Goal: Task Accomplishment & Management: Use online tool/utility

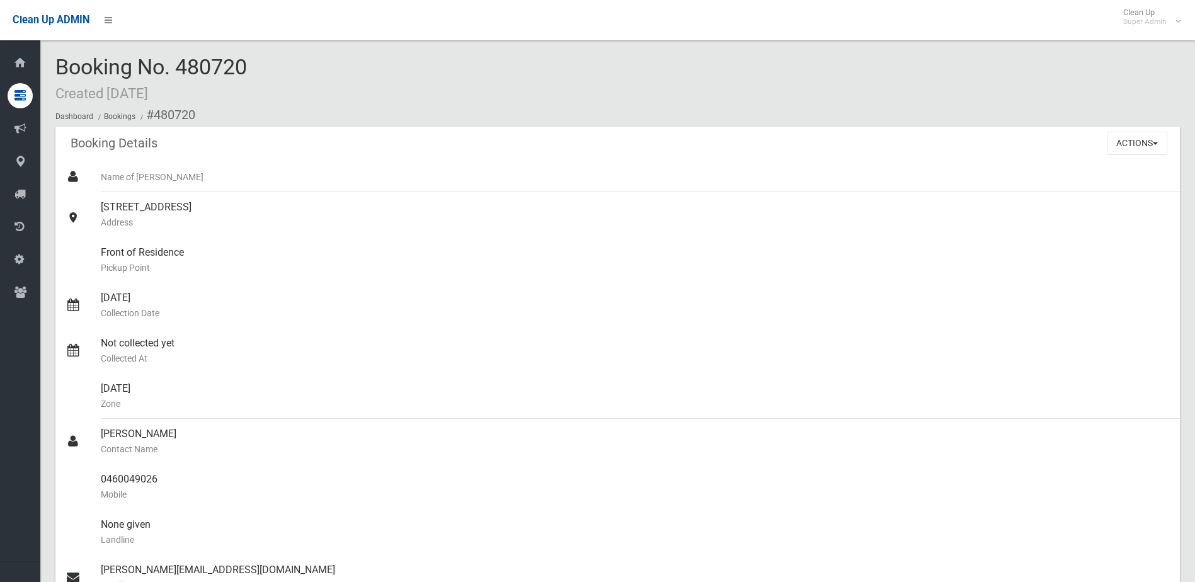
scroll to position [189, 0]
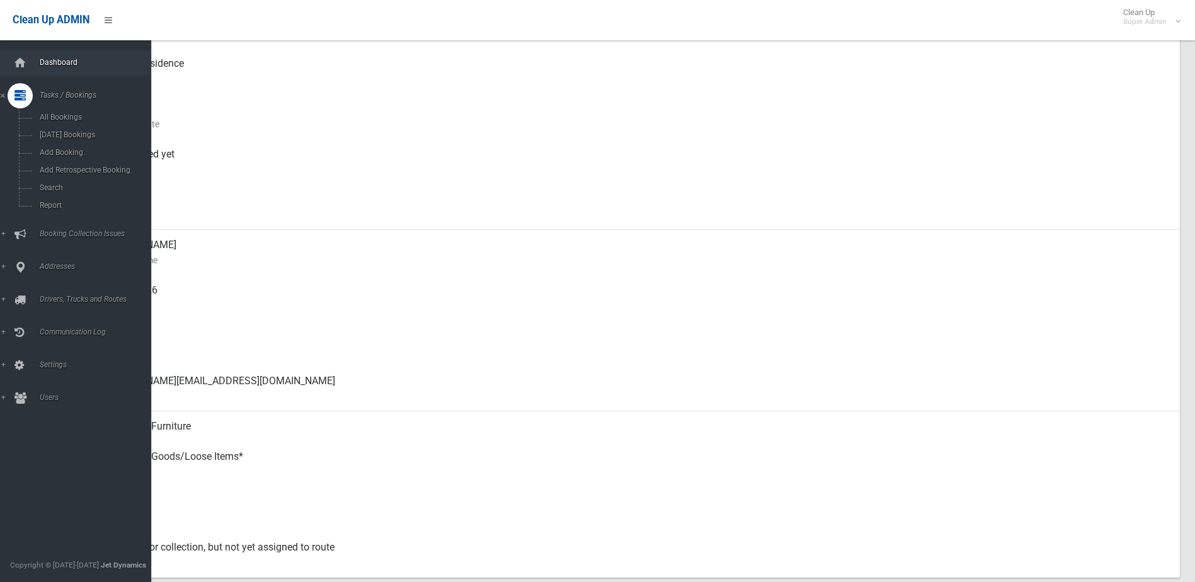
click at [43, 67] on link "Dashboard" at bounding box center [80, 62] width 161 height 25
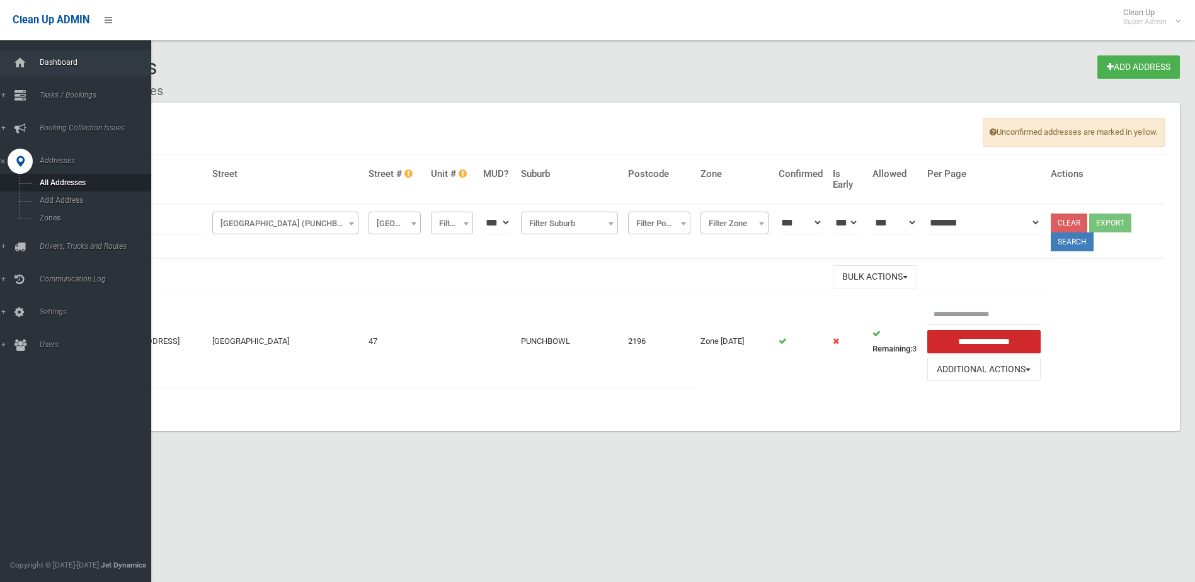
click at [31, 63] on div at bounding box center [20, 62] width 25 height 25
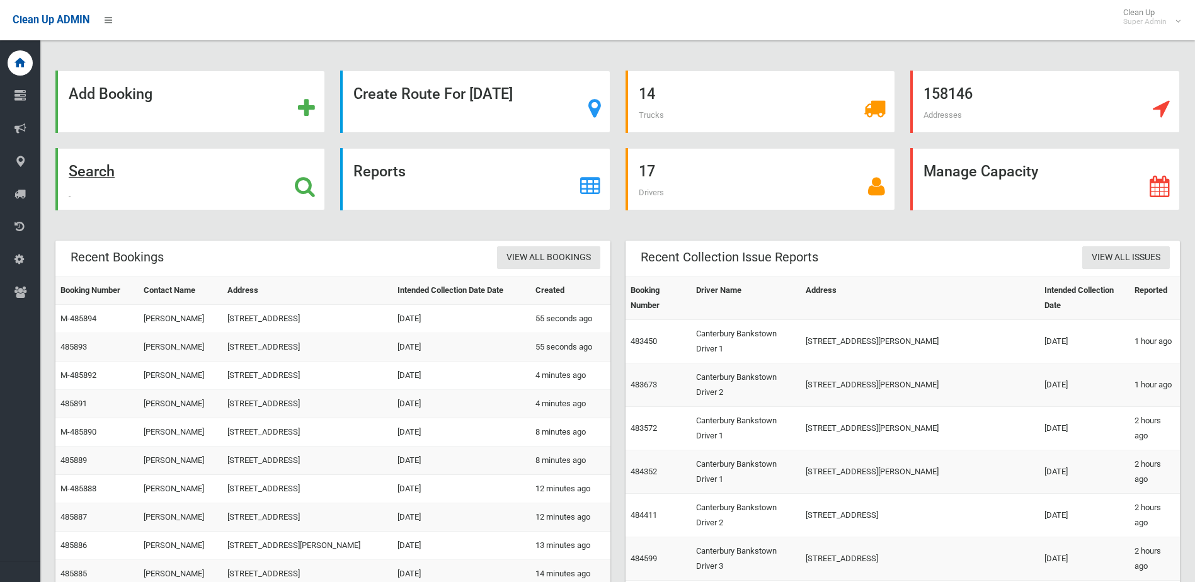
click at [248, 182] on div "Search" at bounding box center [190, 179] width 270 height 62
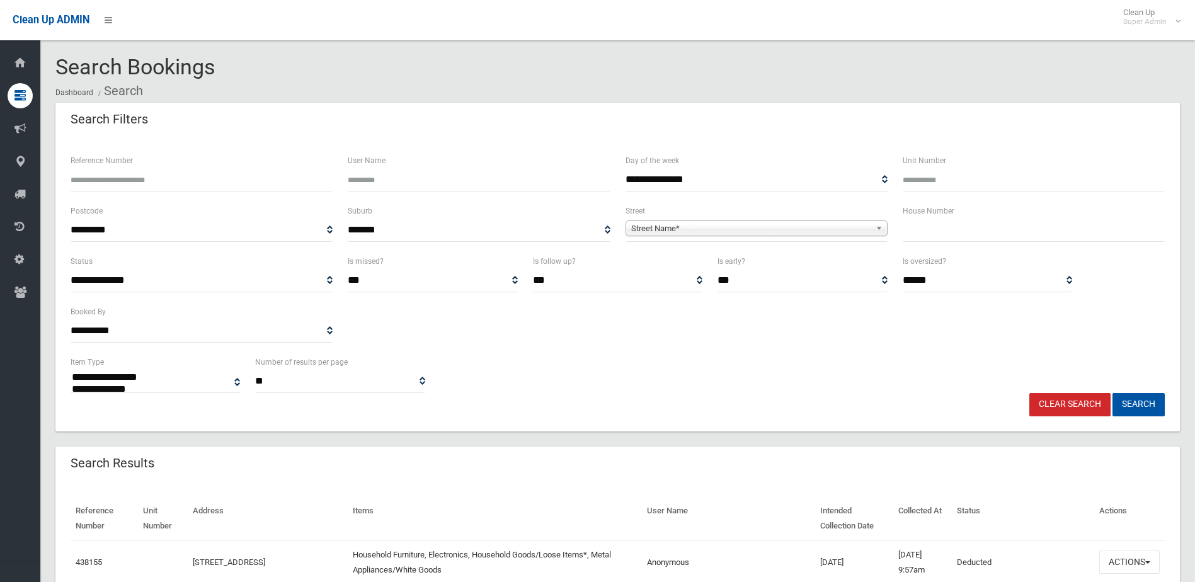
select select
click at [920, 225] on input "text" at bounding box center [1034, 230] width 262 height 23
type input "***"
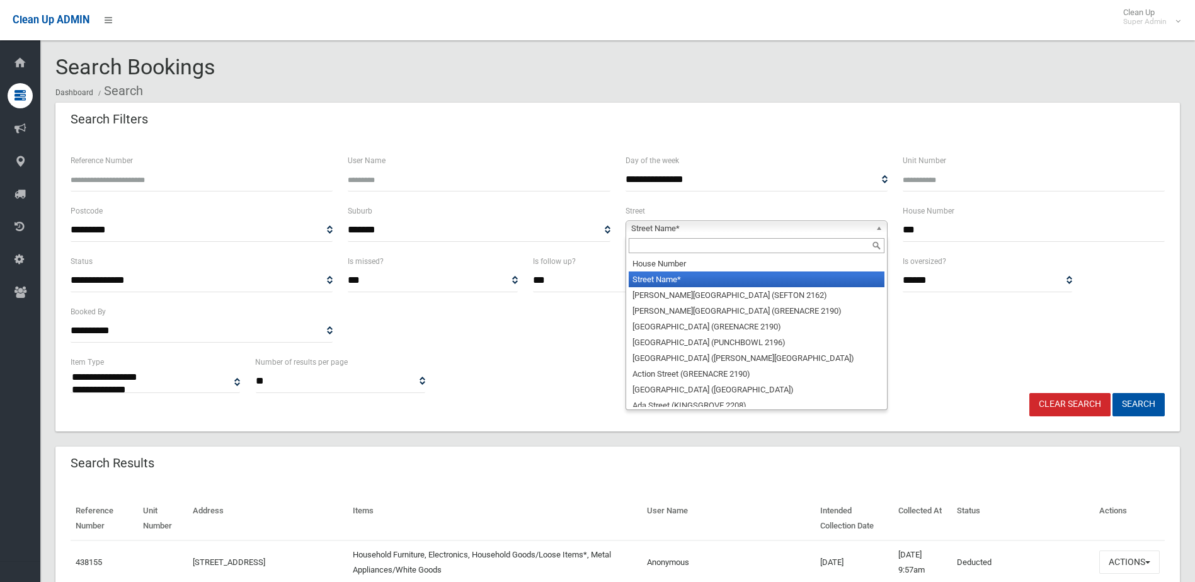
drag, startPoint x: 806, startPoint y: 222, endPoint x: 756, endPoint y: 232, distance: 50.8
click at [806, 222] on span "Street Name*" at bounding box center [750, 228] width 239 height 15
click at [695, 242] on input "text" at bounding box center [757, 245] width 256 height 15
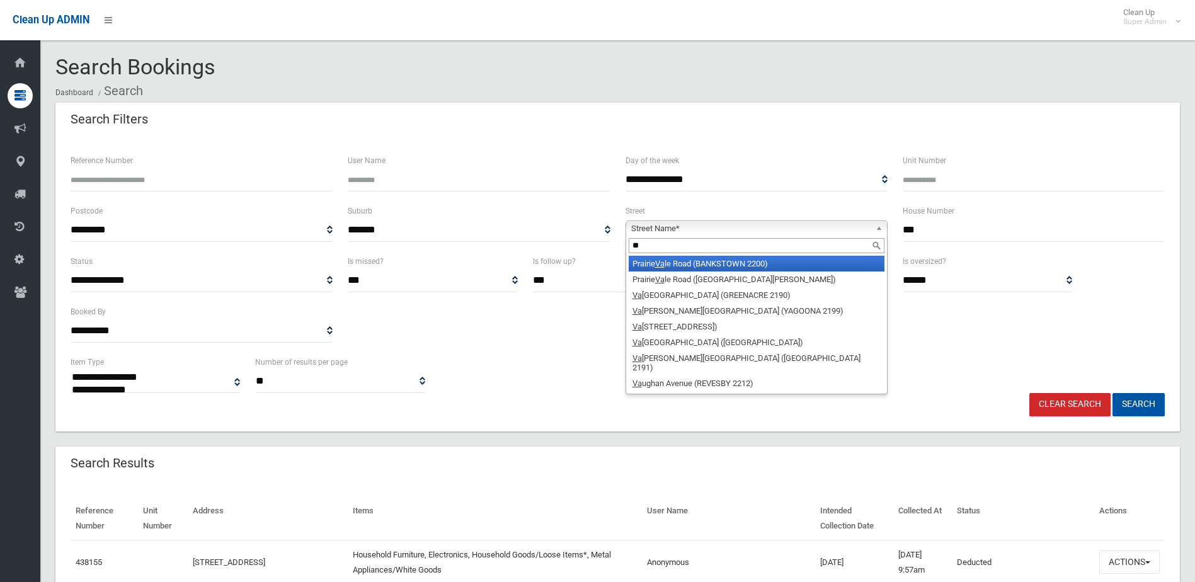
type input "*"
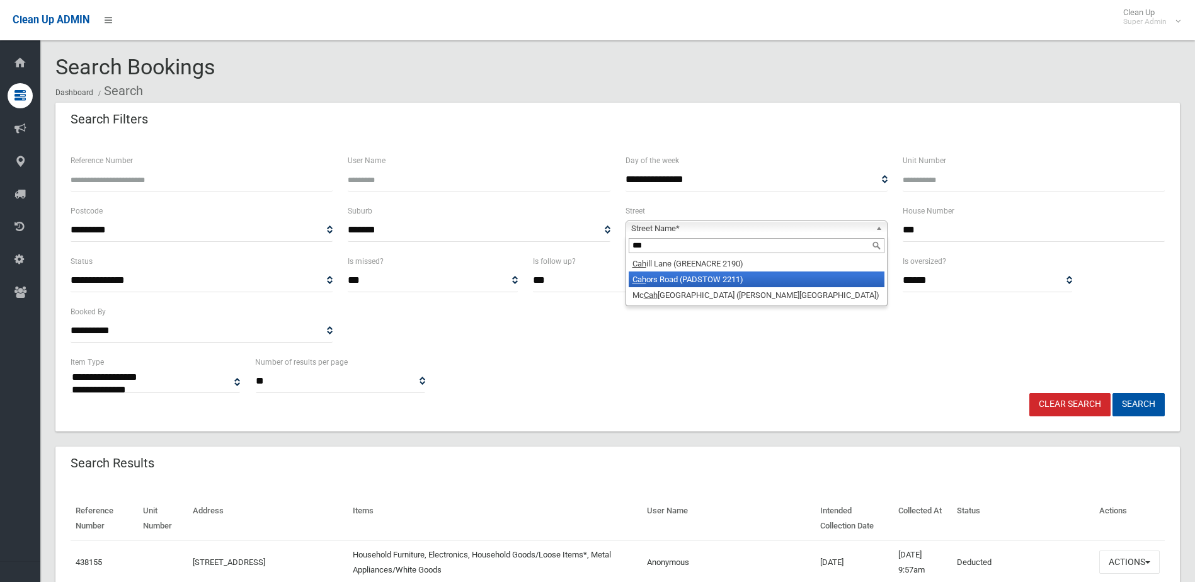
type input "***"
click at [688, 277] on li "Cah ors Road (PADSTOW 2211)" at bounding box center [757, 279] width 256 height 16
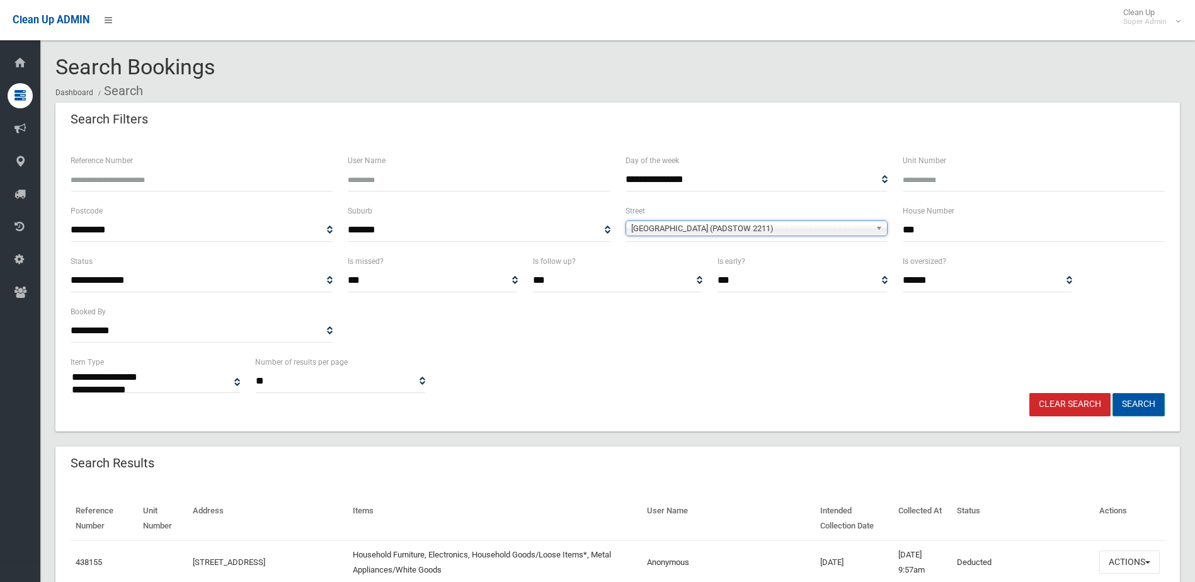
click at [1129, 404] on button "Search" at bounding box center [1138, 404] width 52 height 23
click at [911, 222] on input "***" at bounding box center [1034, 230] width 262 height 23
drag, startPoint x: 940, startPoint y: 230, endPoint x: 787, endPoint y: 231, distance: 152.4
click at [795, 225] on div "**********" at bounding box center [617, 228] width 1109 height 50
type input "*******"
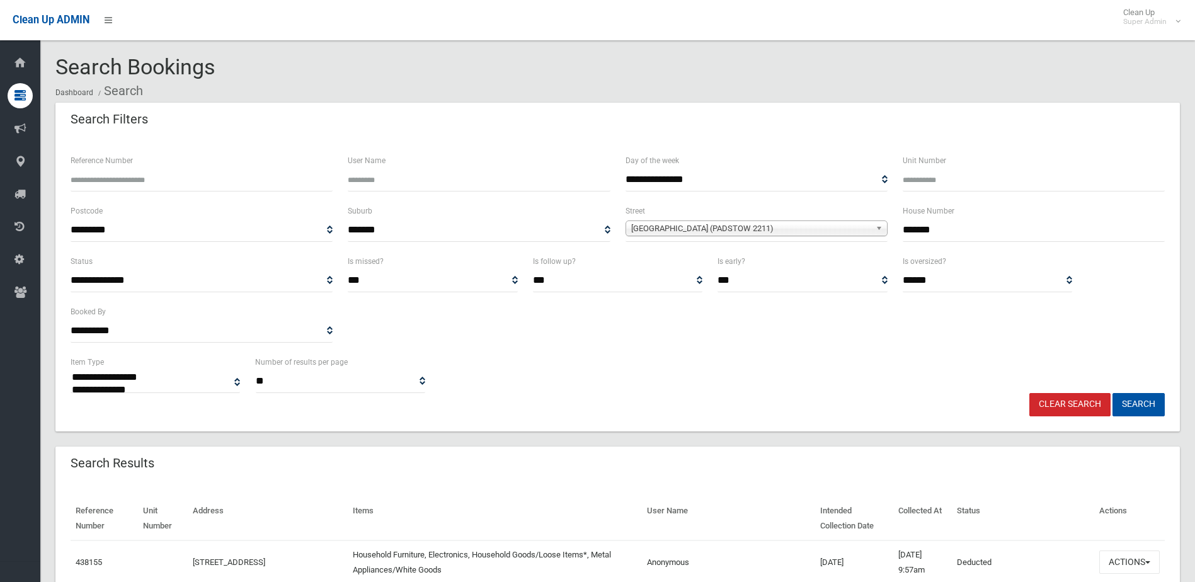
click at [776, 232] on span "Cahors Road (PADSTOW 2211)" at bounding box center [750, 228] width 239 height 15
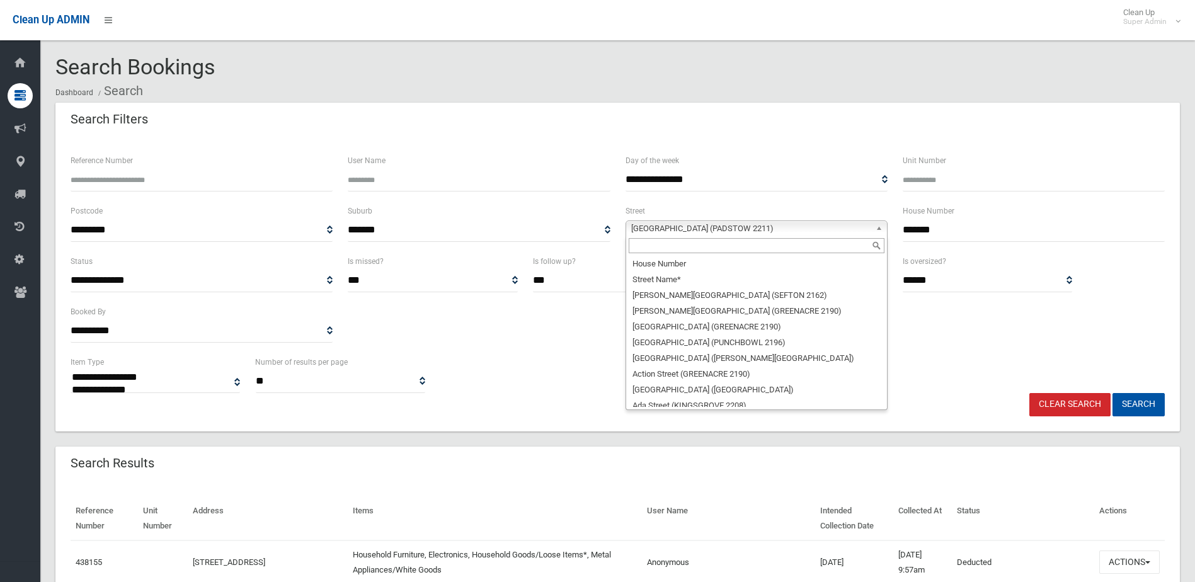
scroll to position [5659, 0]
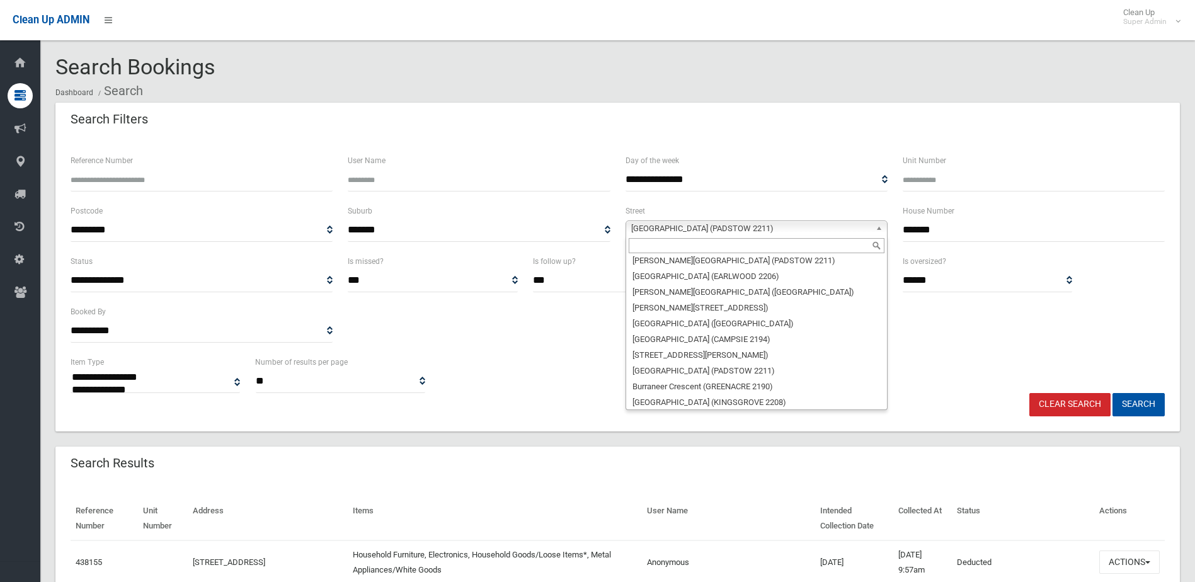
click at [703, 240] on input "text" at bounding box center [757, 245] width 256 height 15
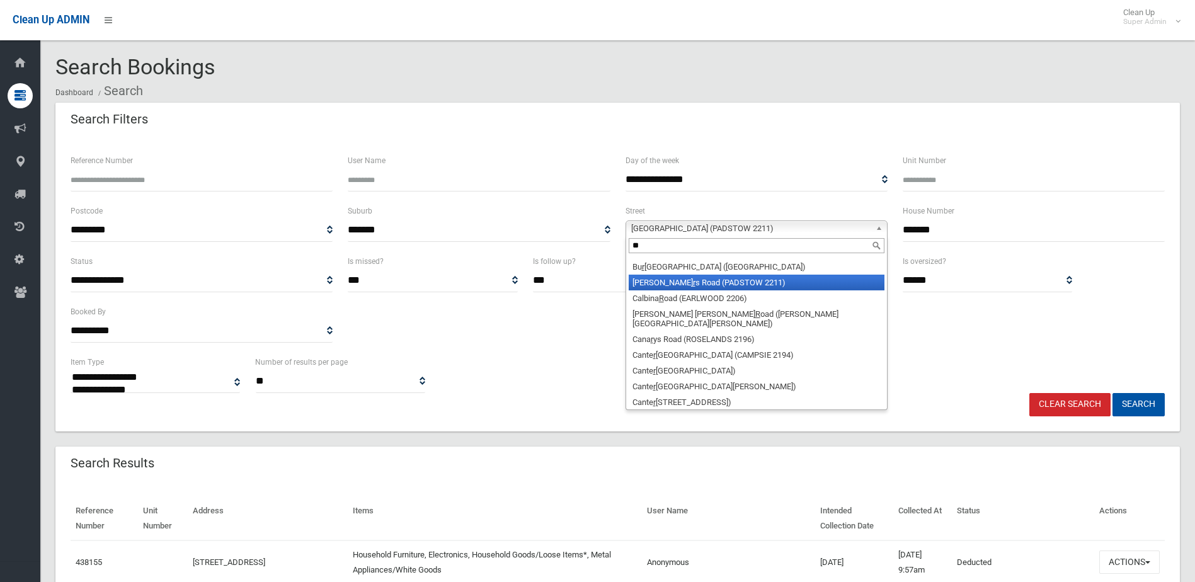
scroll to position [0, 0]
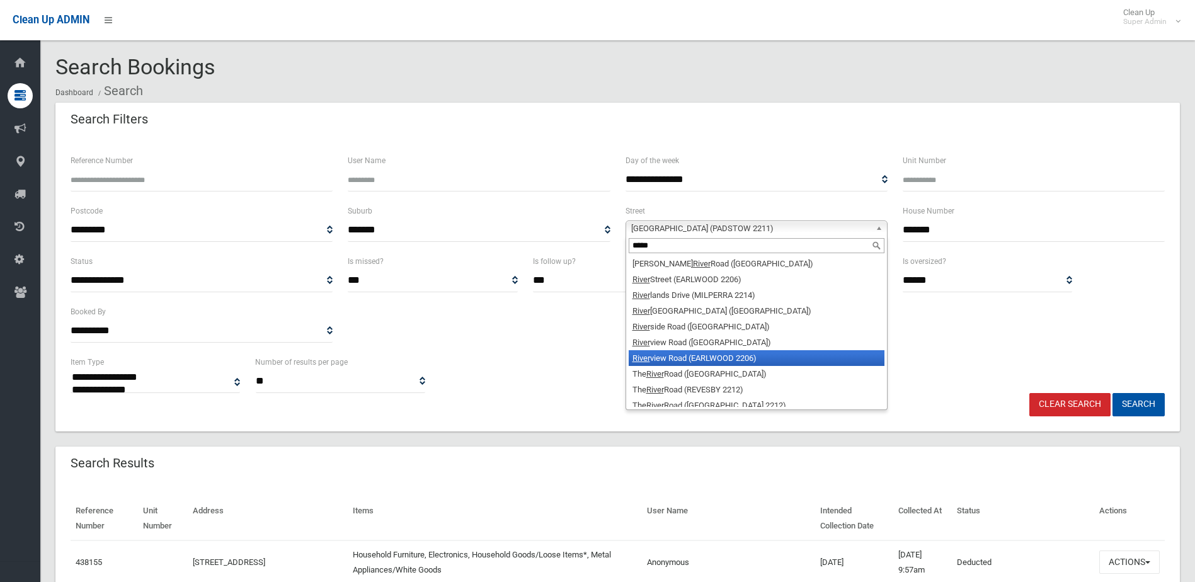
type input "*****"
drag, startPoint x: 685, startPoint y: 356, endPoint x: 709, endPoint y: 362, distance: 25.1
click at [685, 356] on li "River view Road (EARLWOOD 2206)" at bounding box center [757, 358] width 256 height 16
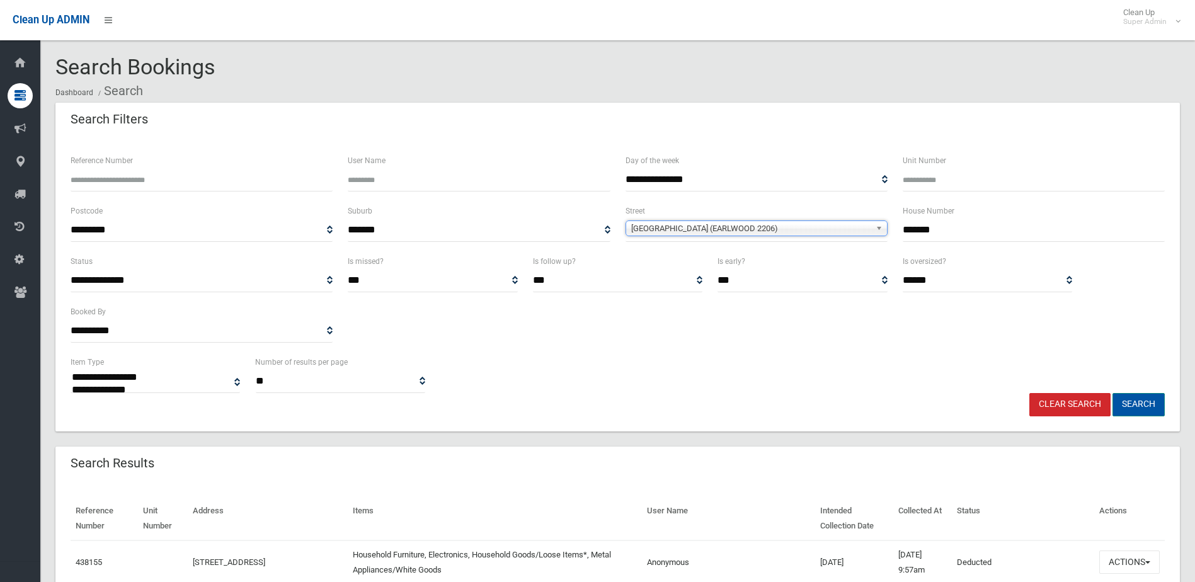
click at [1148, 403] on button "Search" at bounding box center [1138, 404] width 52 height 23
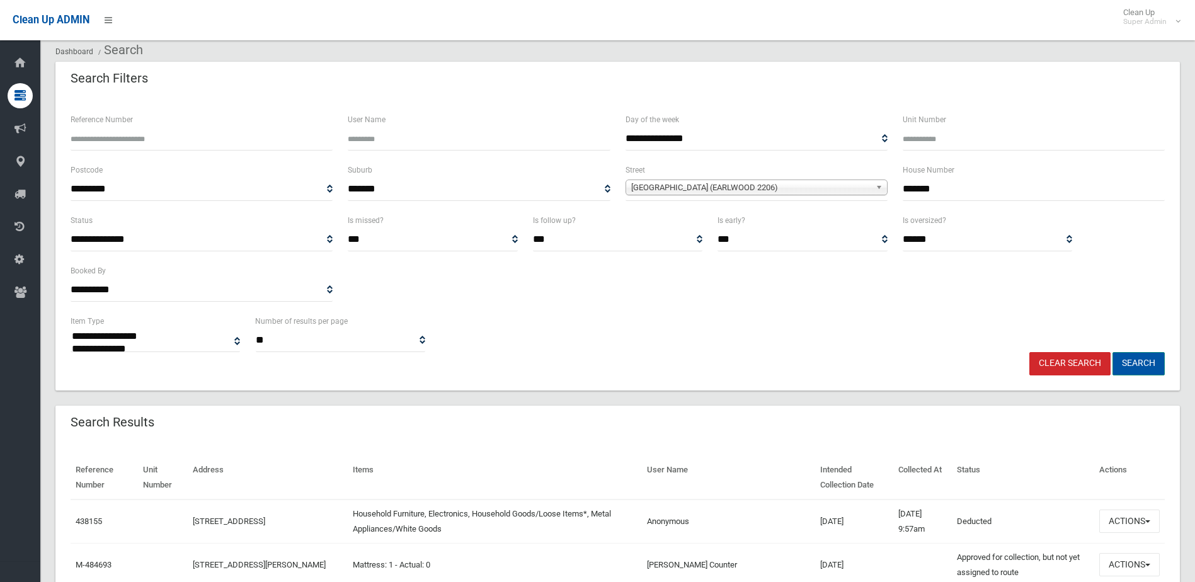
scroll to position [63, 0]
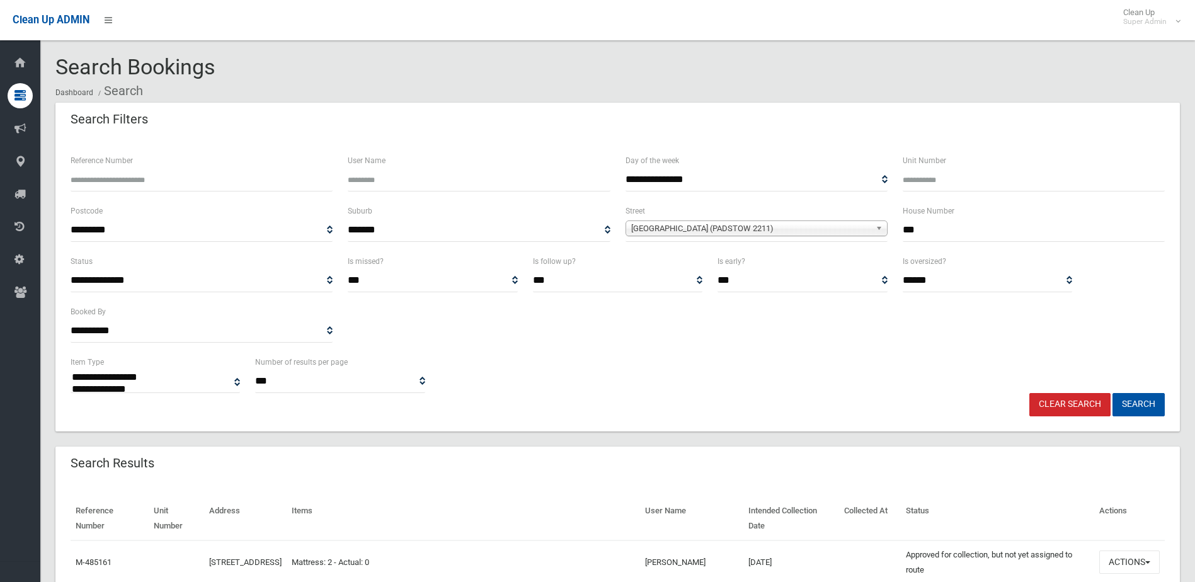
select select
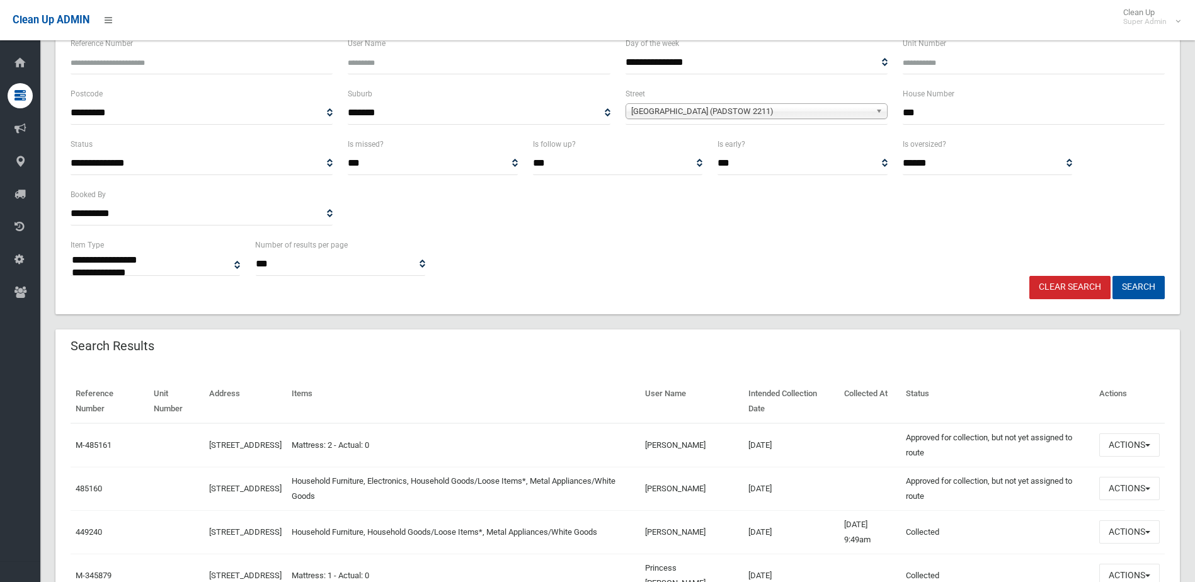
scroll to position [189, 0]
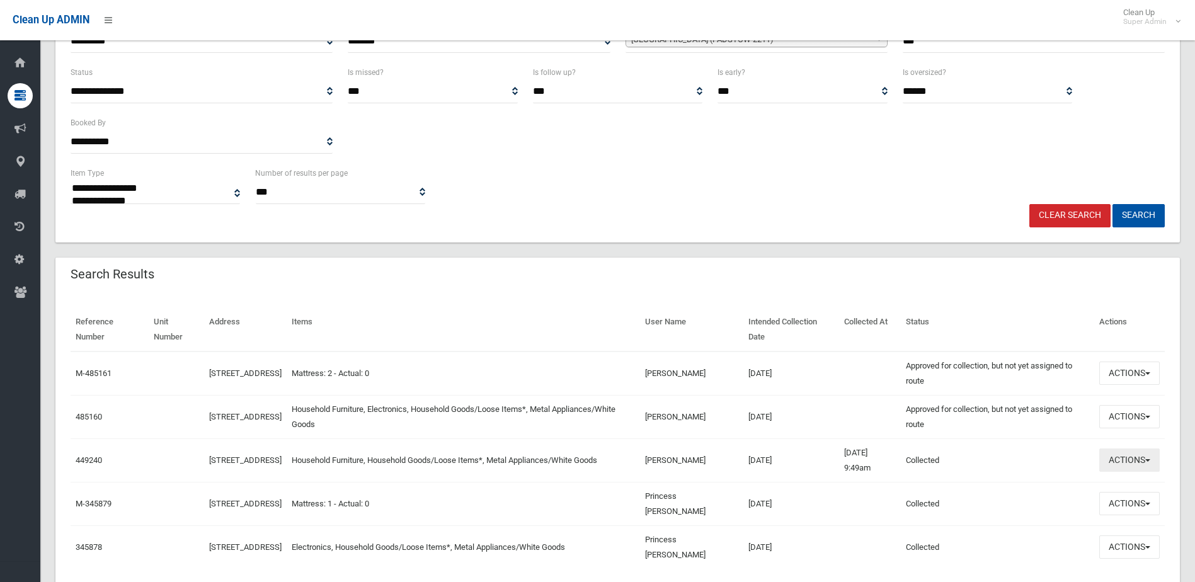
click at [1129, 458] on button "Actions" at bounding box center [1129, 459] width 60 height 23
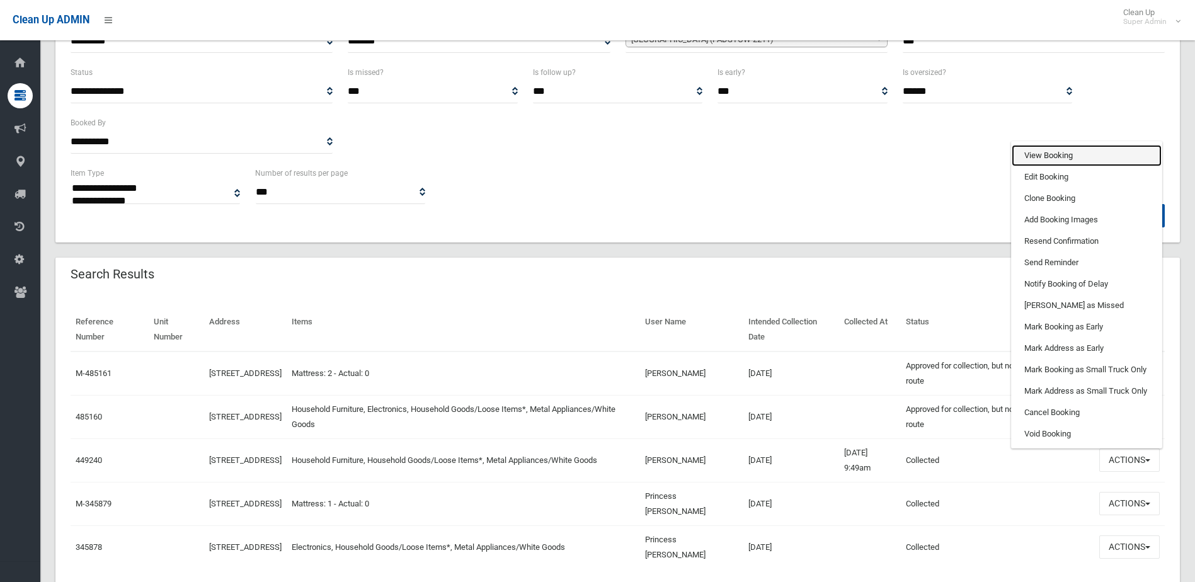
click at [1092, 154] on link "View Booking" at bounding box center [1086, 155] width 150 height 21
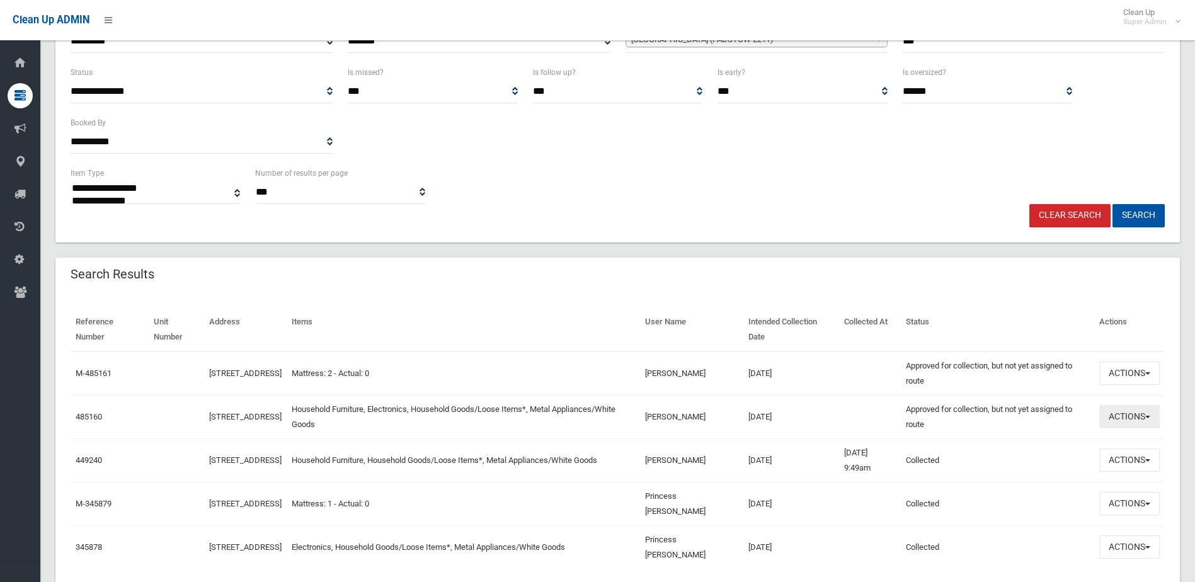
click at [1127, 409] on button "Actions" at bounding box center [1129, 416] width 60 height 23
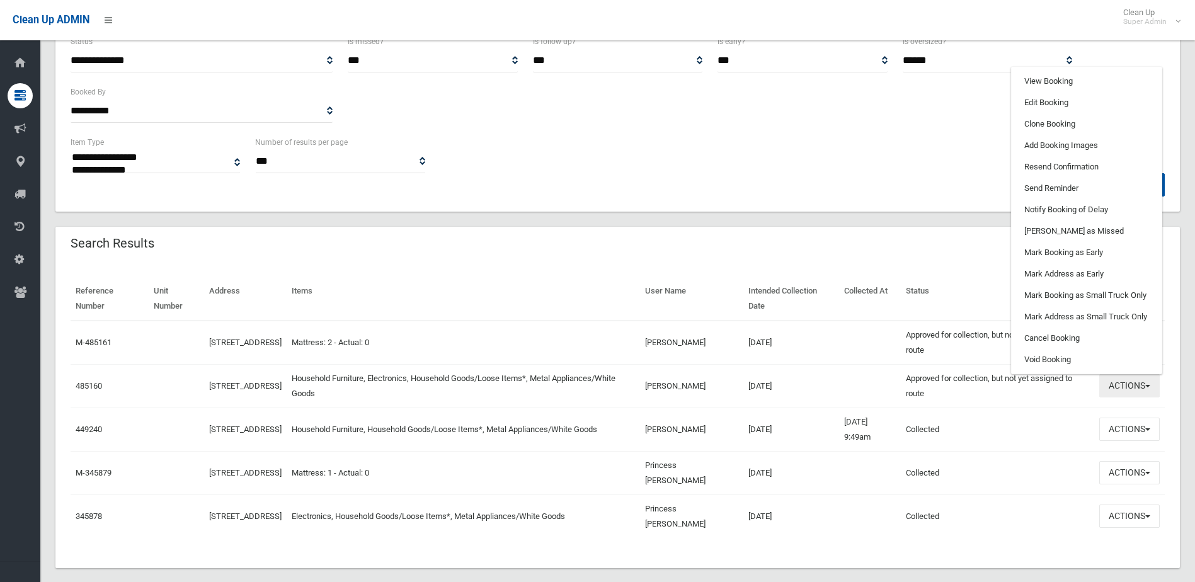
scroll to position [236, 0]
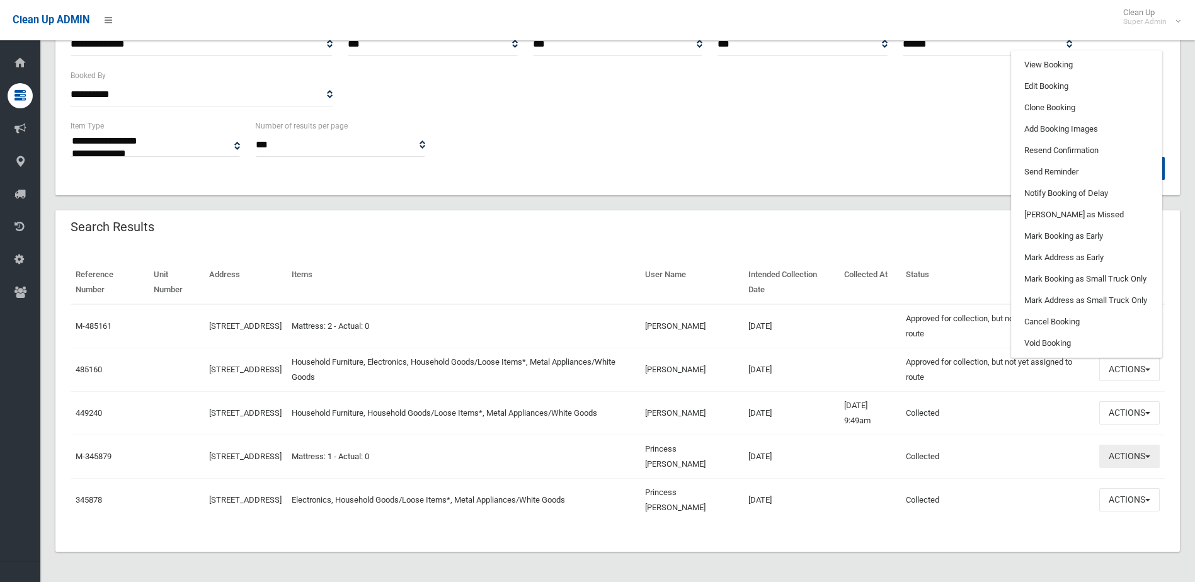
click at [1144, 452] on button "Actions" at bounding box center [1129, 456] width 60 height 23
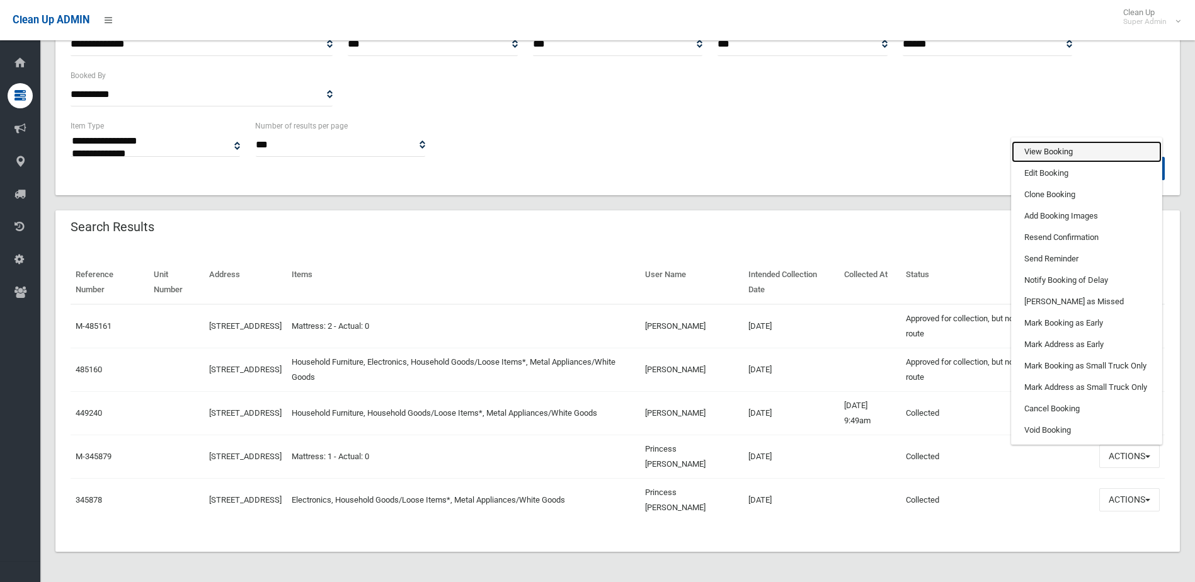
click at [1066, 142] on link "View Booking" at bounding box center [1086, 151] width 150 height 21
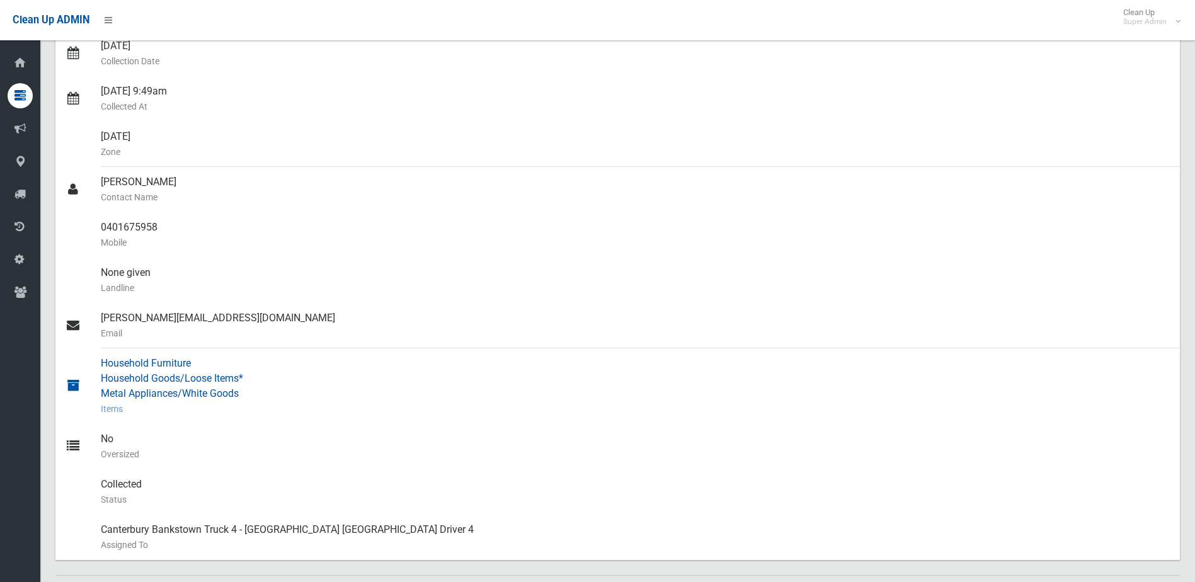
scroll to position [567, 0]
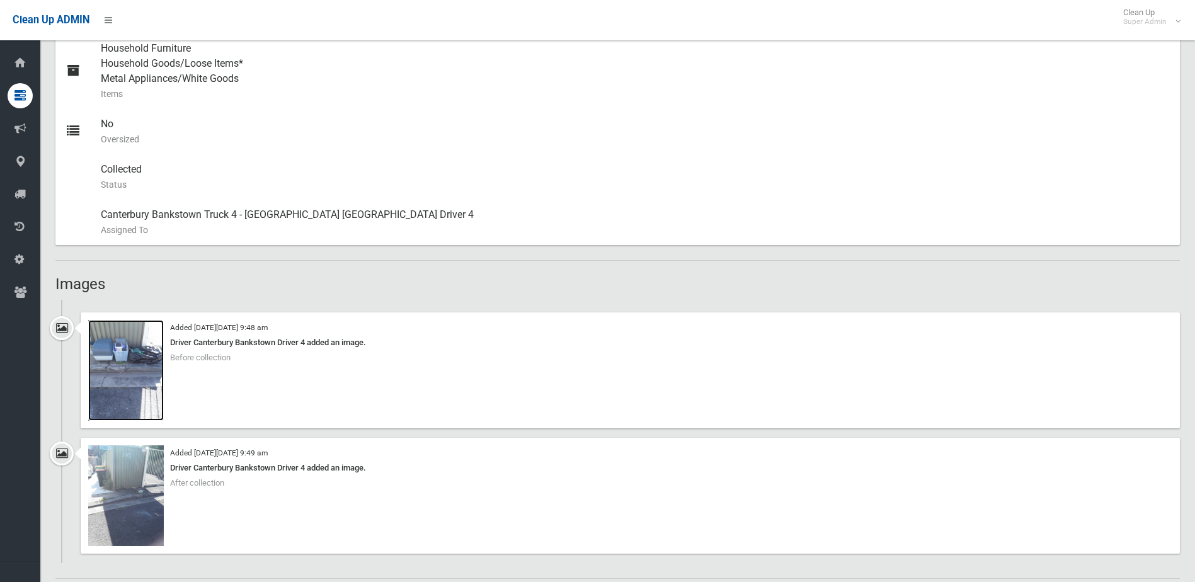
click at [96, 388] on img at bounding box center [126, 370] width 76 height 101
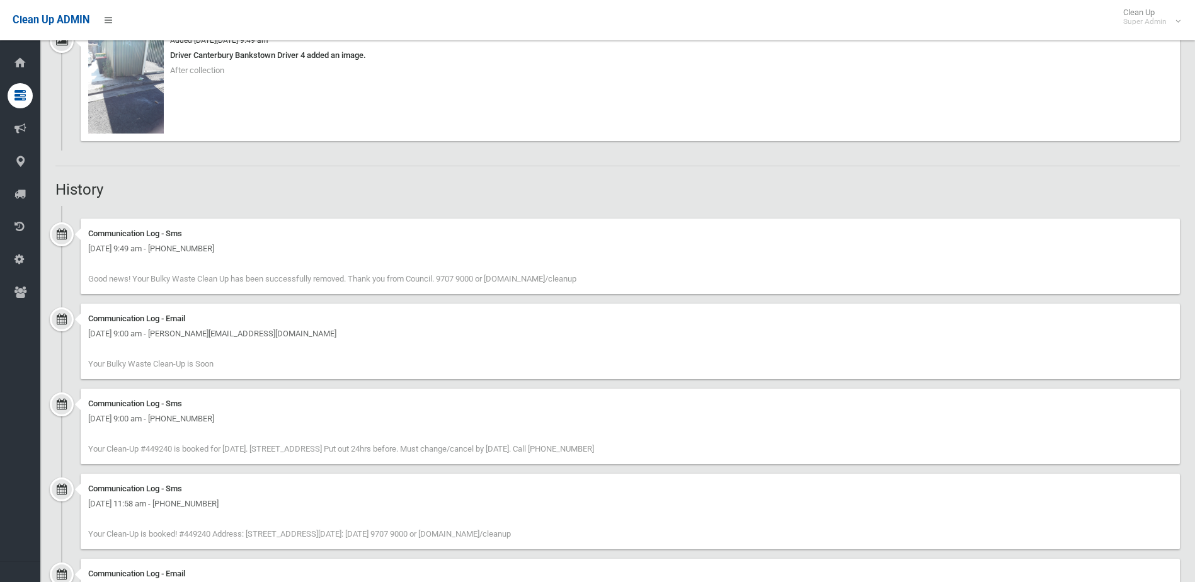
scroll to position [875, 0]
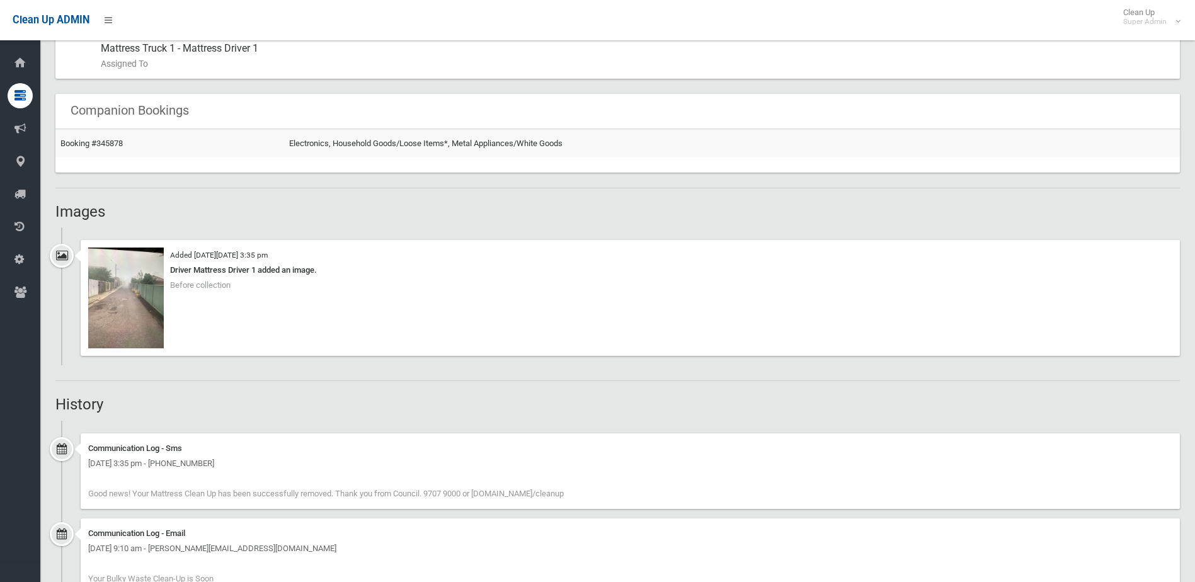
scroll to position [819, 0]
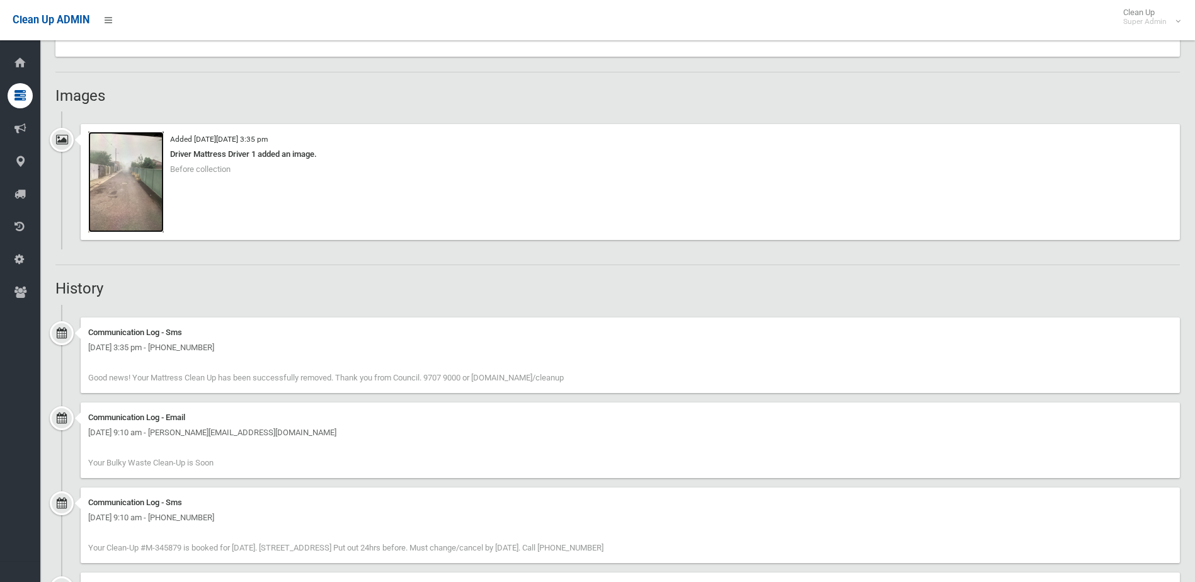
click at [135, 200] on img at bounding box center [126, 182] width 76 height 101
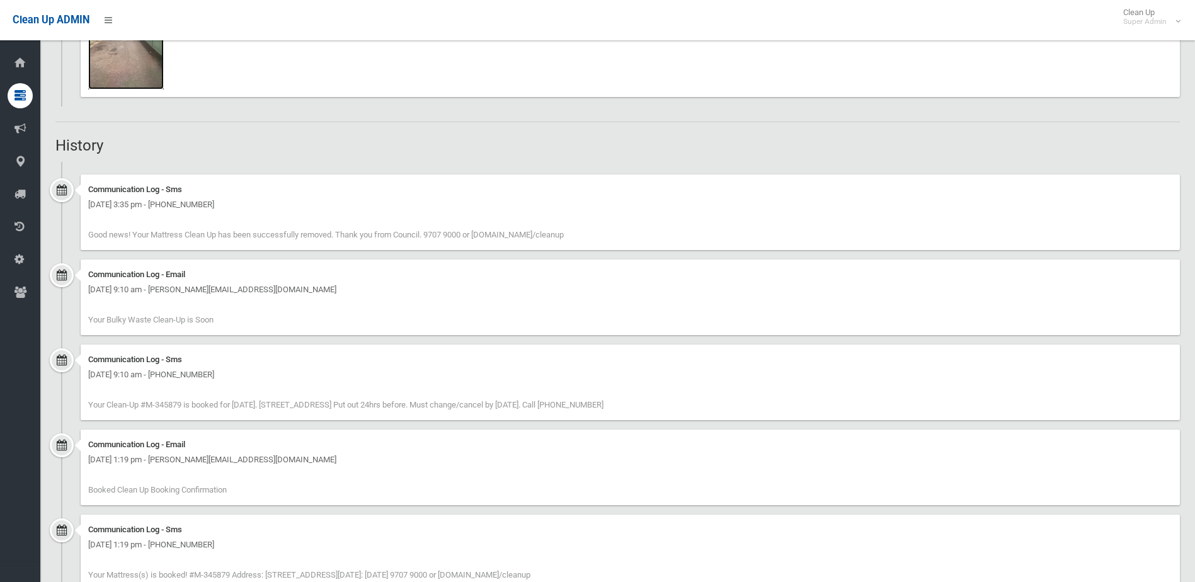
scroll to position [750, 0]
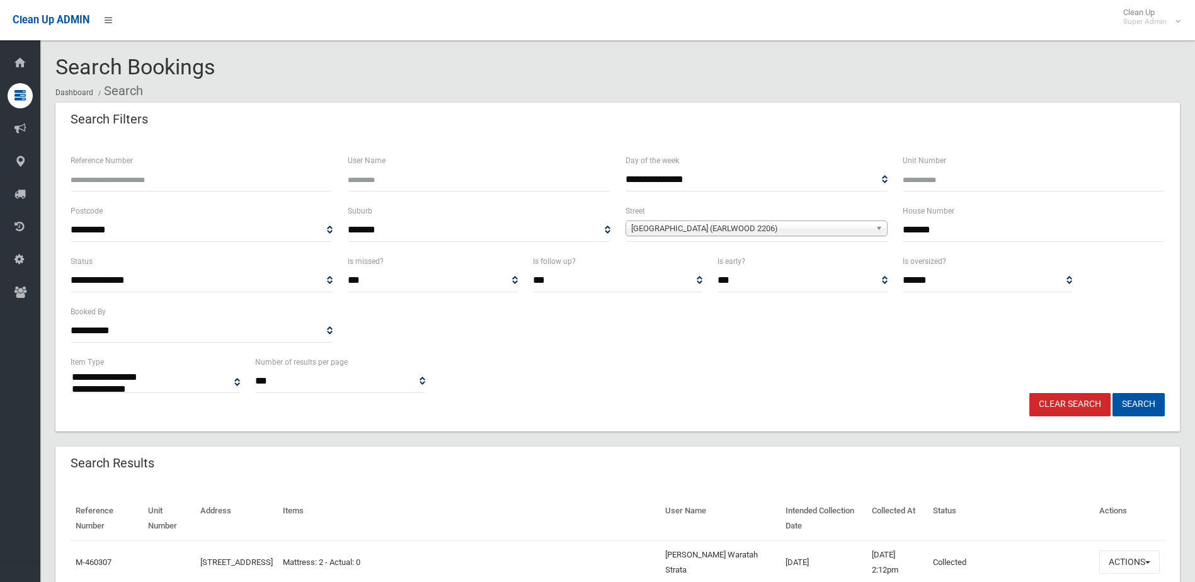
select select
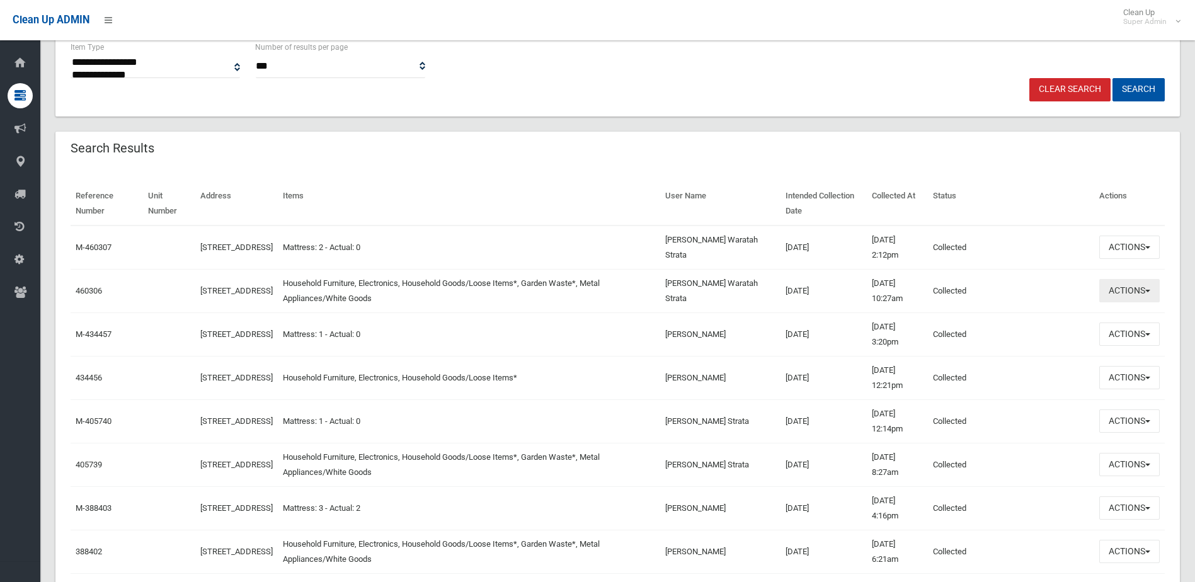
click at [1130, 285] on button "Actions" at bounding box center [1129, 290] width 60 height 23
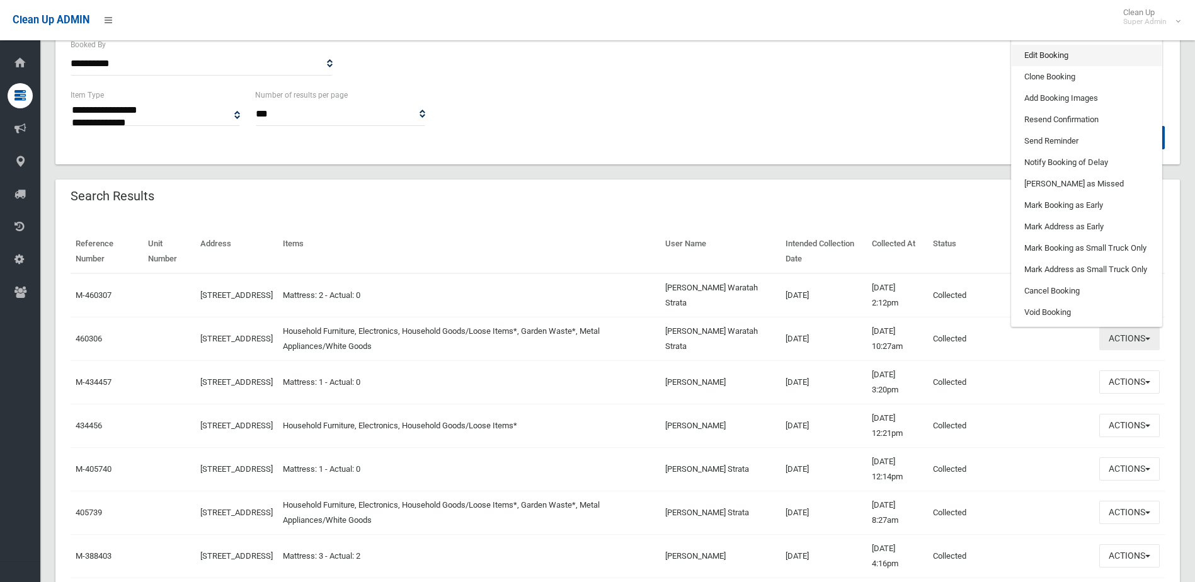
scroll to position [189, 0]
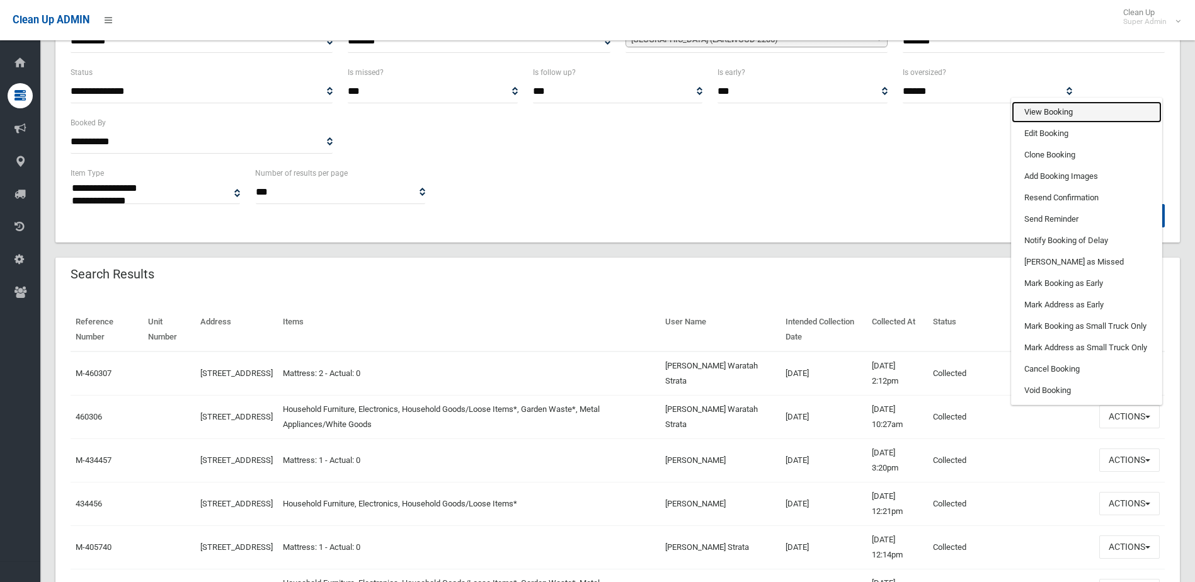
click at [1080, 116] on link "View Booking" at bounding box center [1086, 111] width 150 height 21
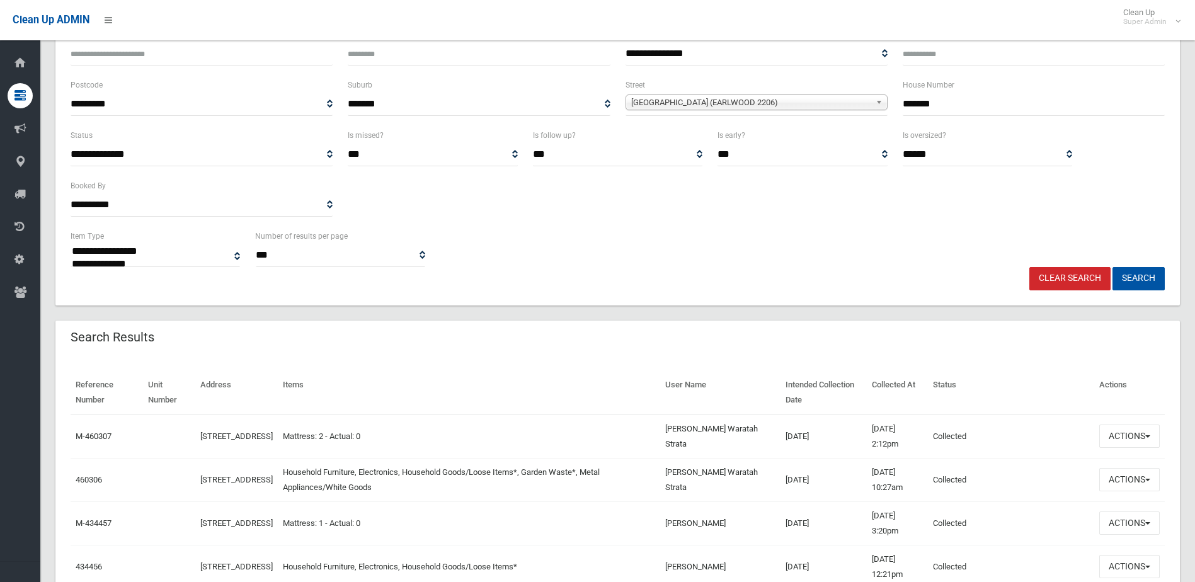
scroll to position [0, 0]
